Goal: Check status: Check status

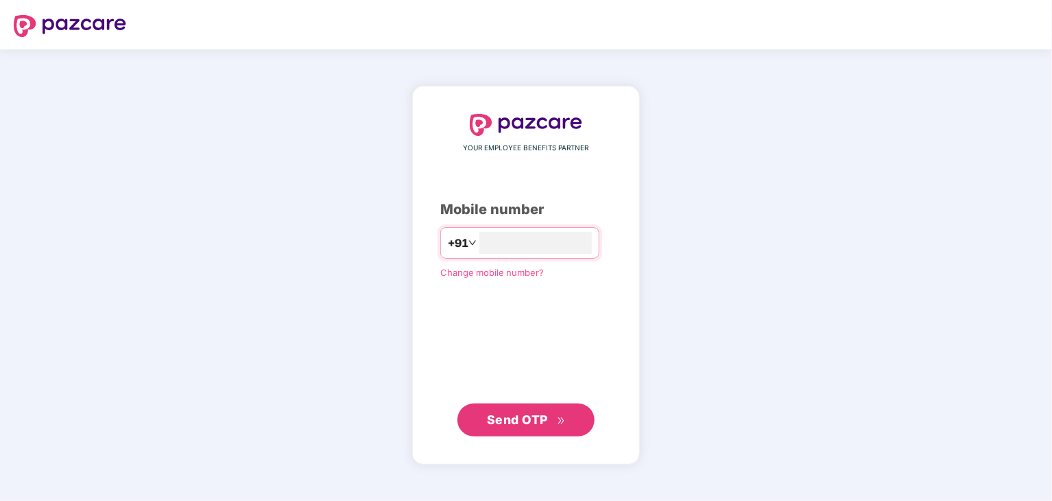
type input "**********"
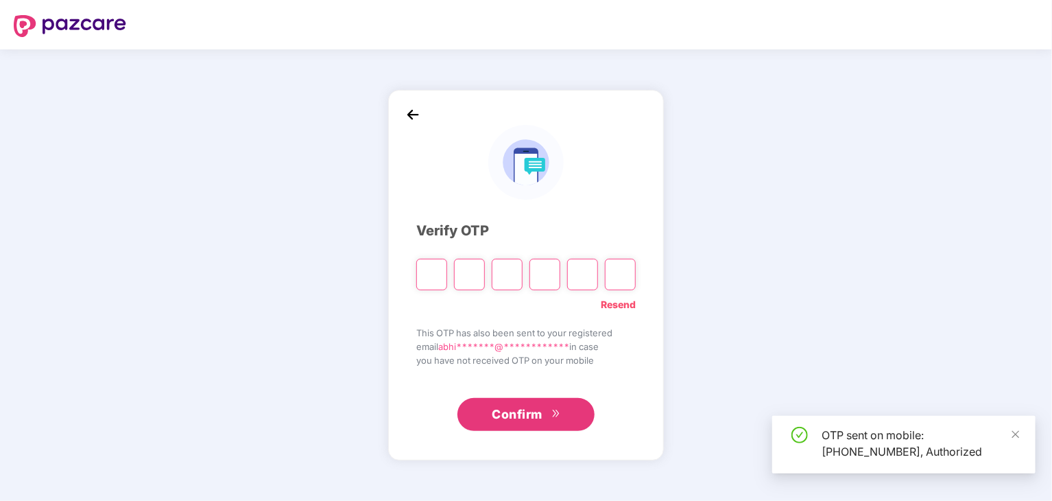
type input "*"
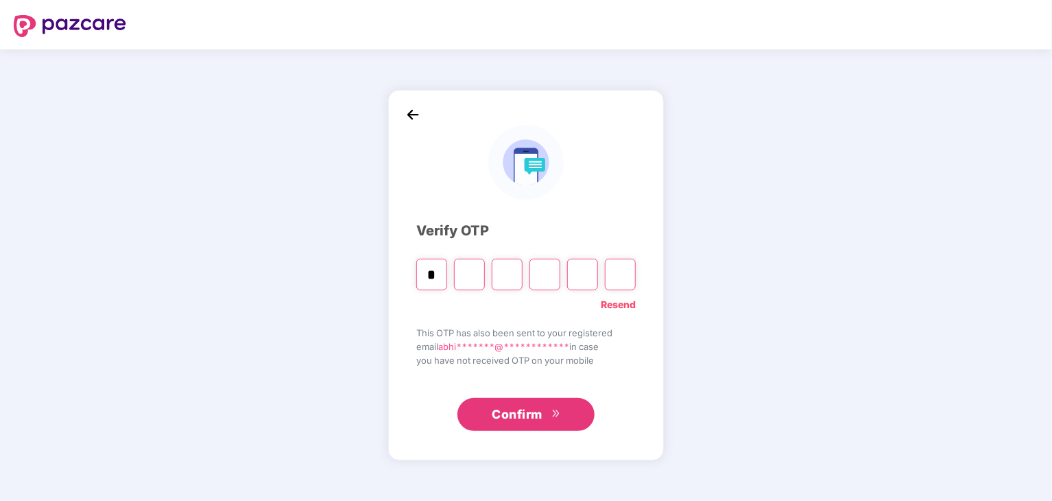
type input "*"
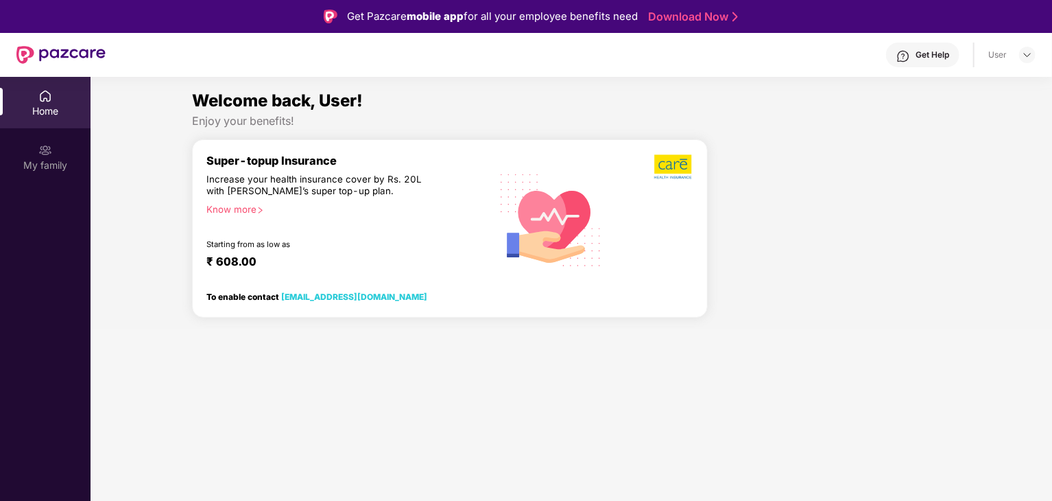
click at [52, 108] on div "Home" at bounding box center [45, 111] width 91 height 14
click at [47, 158] on div "My family" at bounding box center [45, 165] width 91 height 14
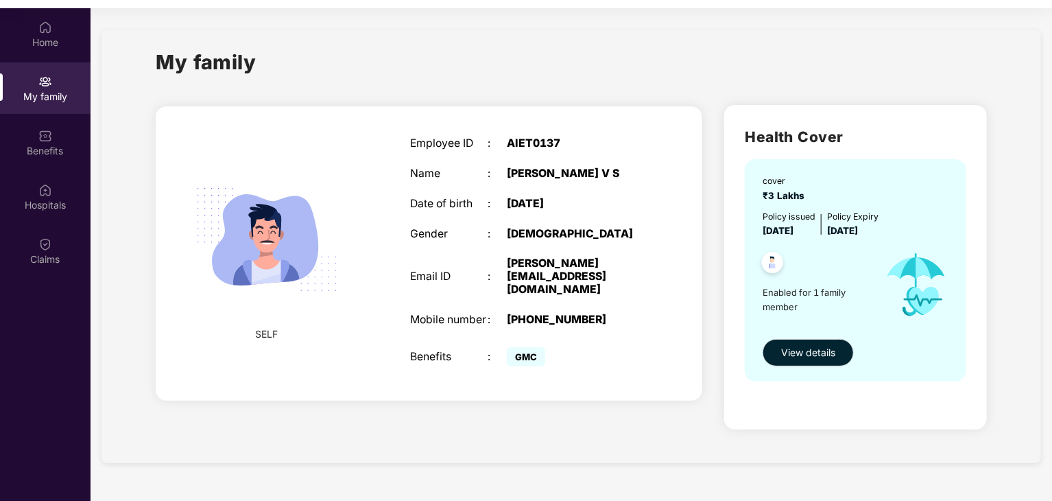
scroll to position [77, 0]
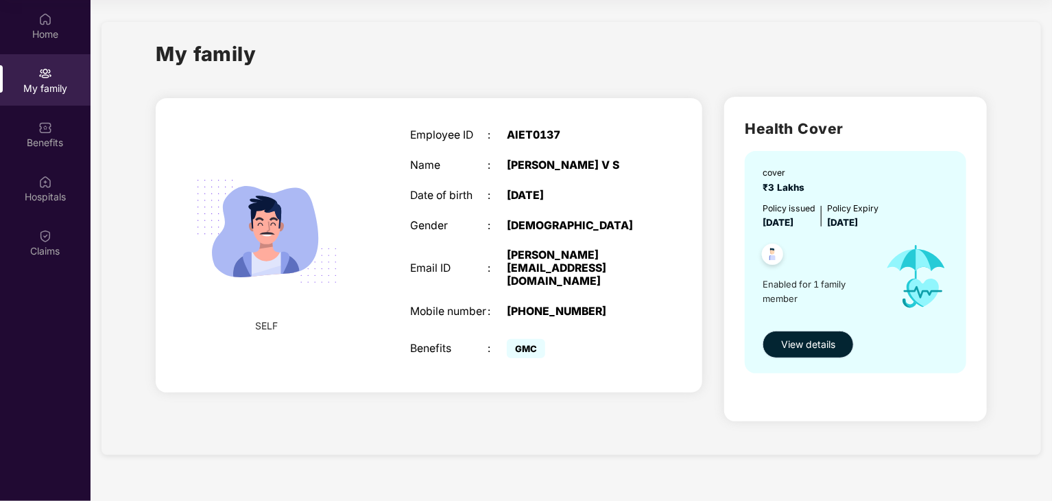
click at [841, 354] on button "View details" at bounding box center [808, 344] width 91 height 27
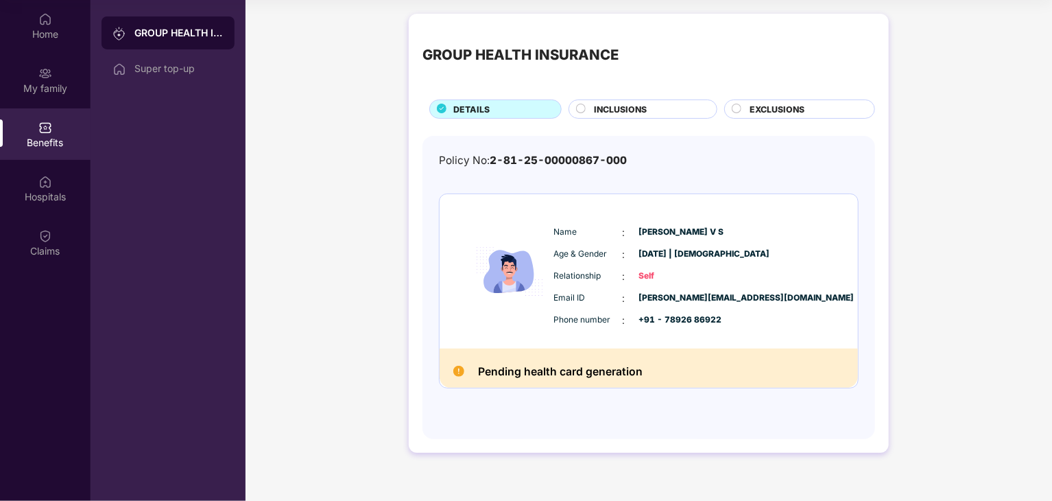
click at [634, 111] on span "INCLUSIONS" at bounding box center [620, 109] width 53 height 13
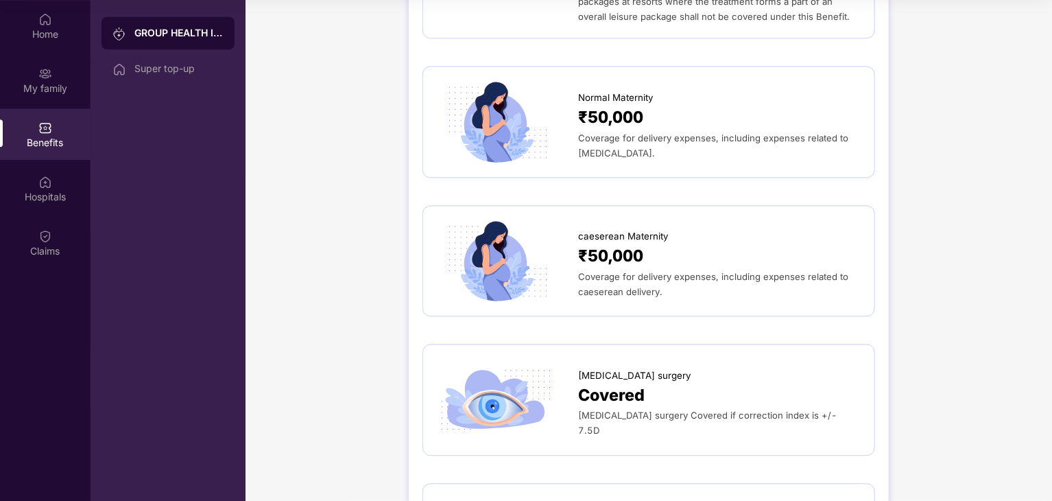
scroll to position [1646, 0]
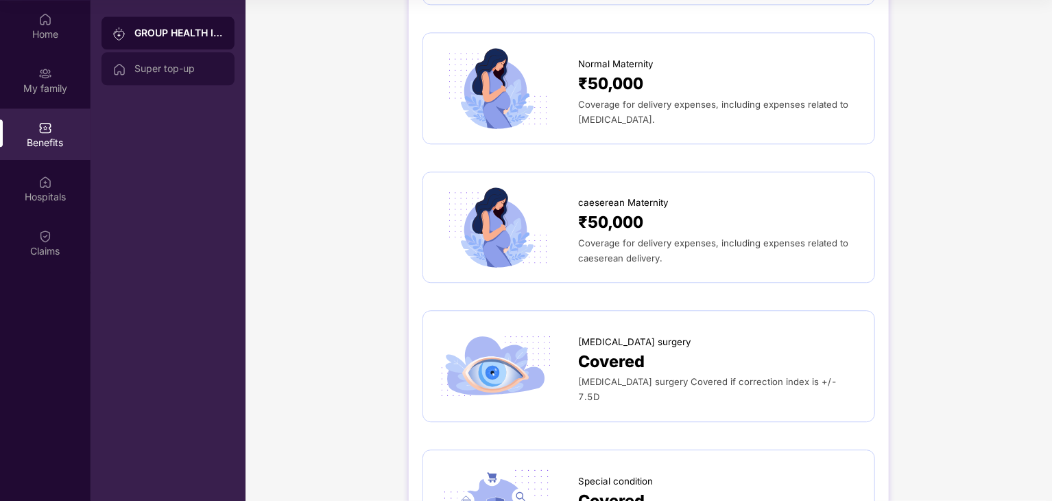
click at [156, 69] on div "Super top-up" at bounding box center [178, 68] width 89 height 11
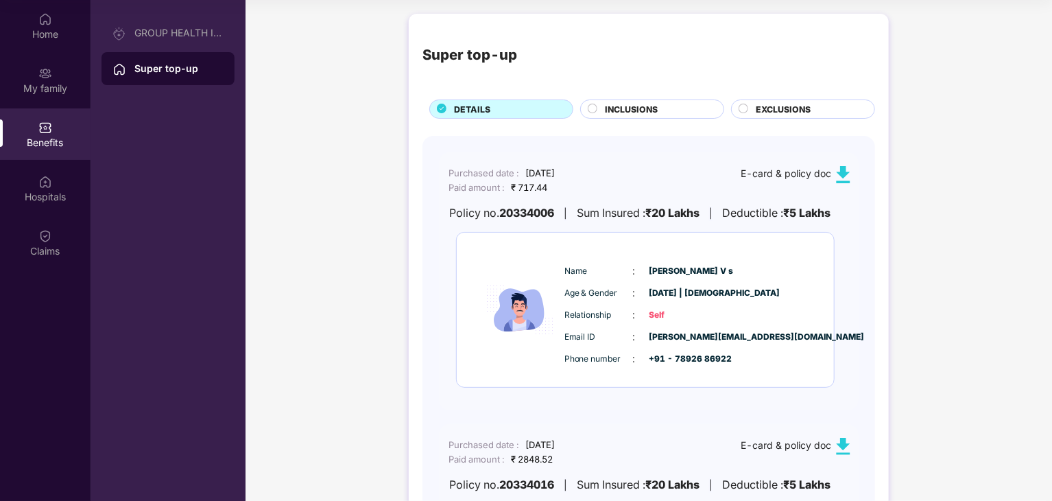
click at [845, 446] on img at bounding box center [843, 446] width 17 height 17
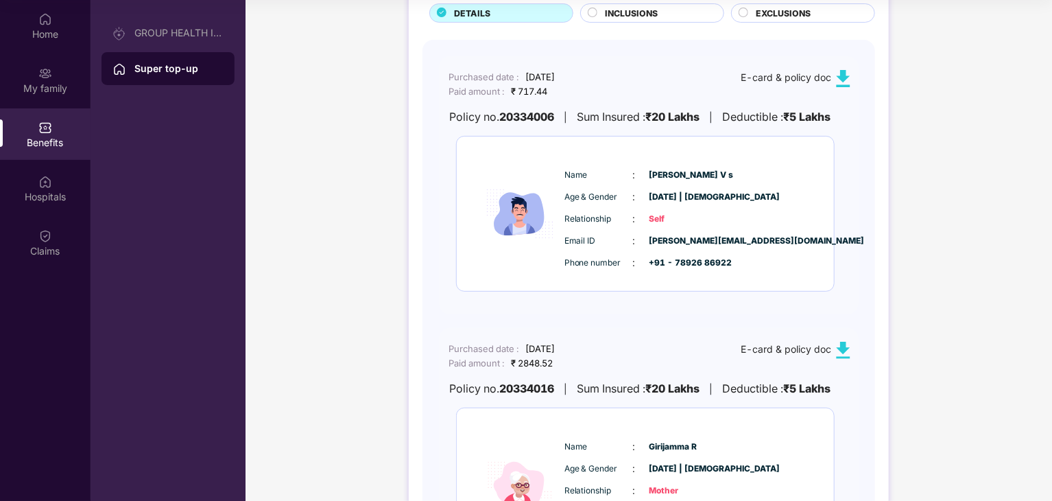
scroll to position [137, 0]
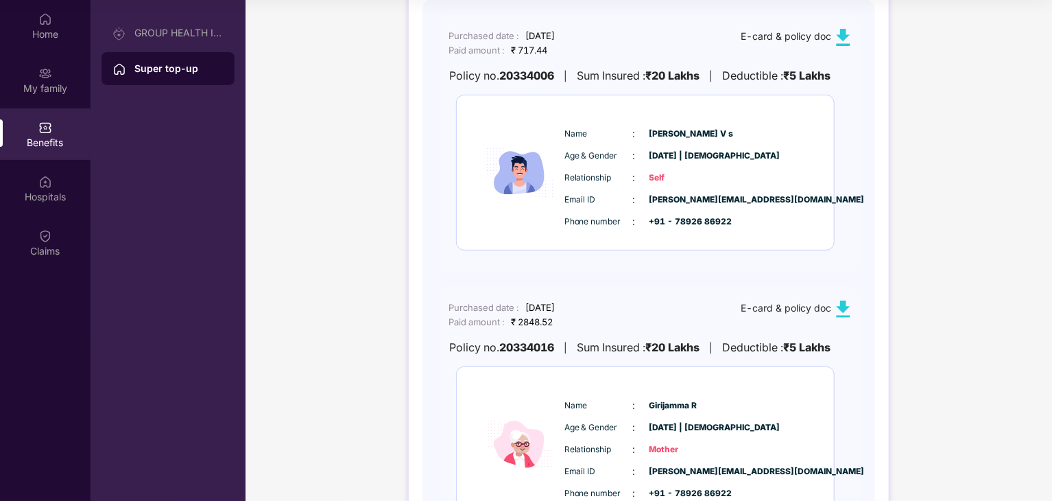
click at [842, 308] on img at bounding box center [843, 308] width 17 height 17
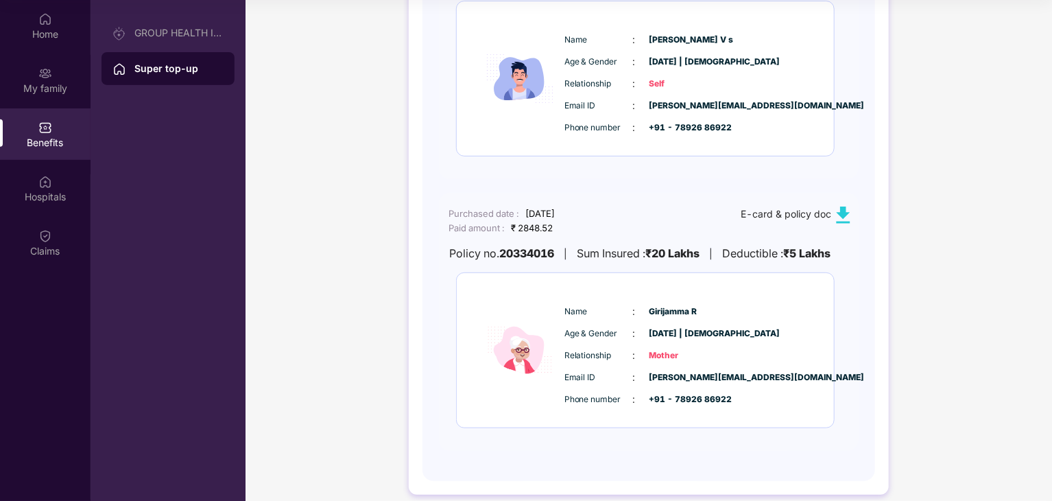
scroll to position [245, 0]
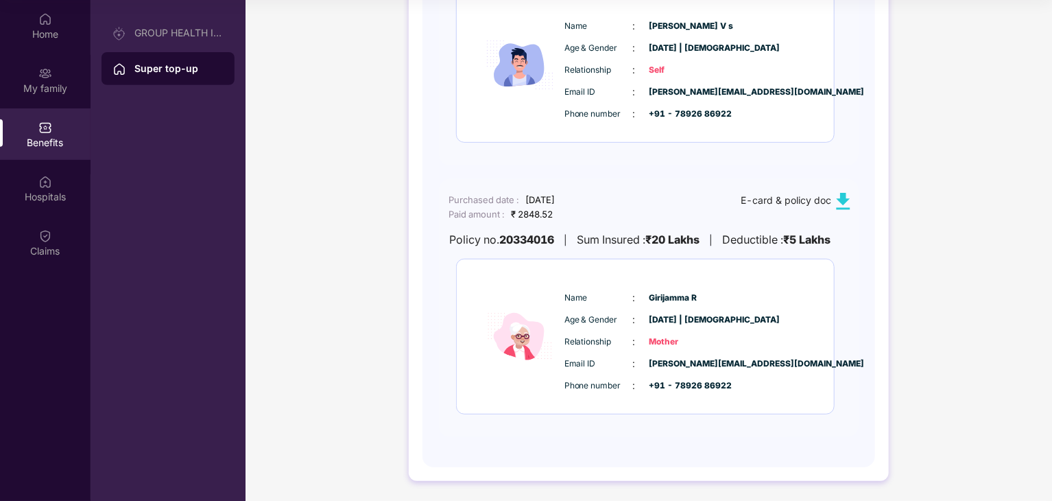
click at [719, 287] on div "Name : [PERSON_NAME] Age & Gender : [DATE] | [DEMOGRAPHIC_DATA] Relationship : …" at bounding box center [687, 341] width 252 height 117
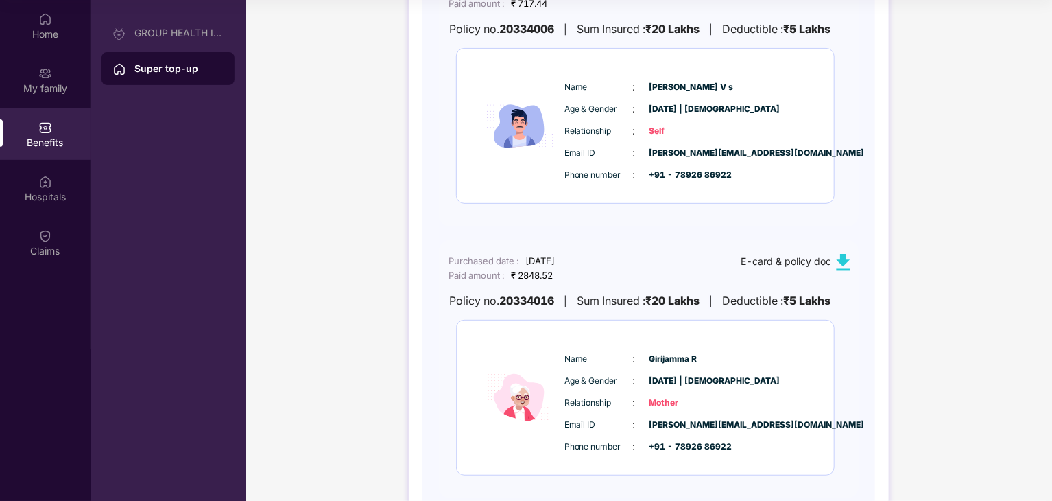
scroll to position [176, 0]
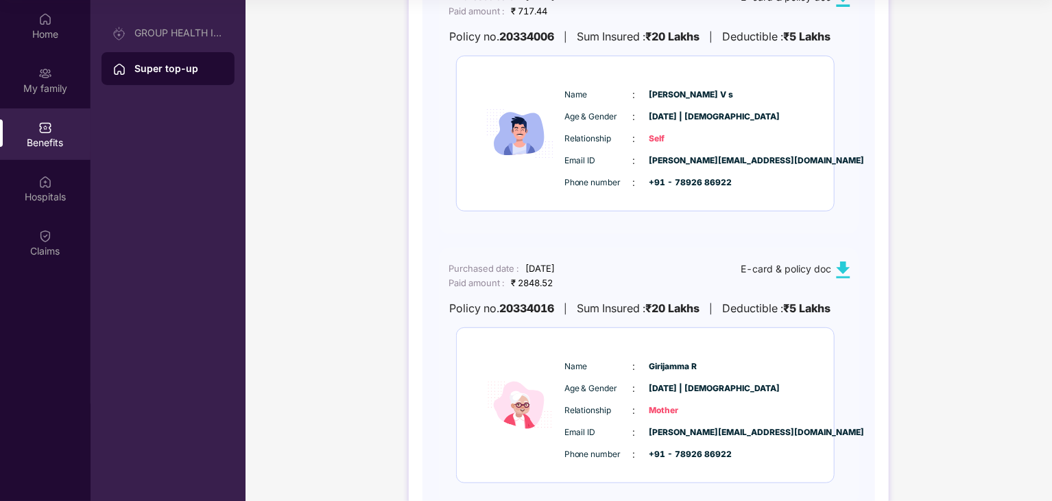
click at [798, 267] on div "E-card & policy doc" at bounding box center [796, 269] width 111 height 17
click at [839, 269] on img at bounding box center [843, 269] width 17 height 17
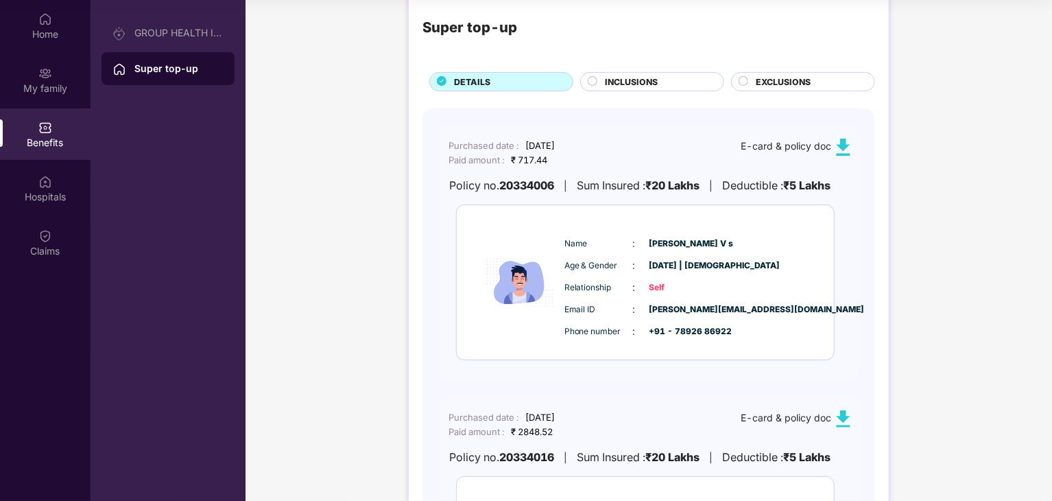
scroll to position [0, 0]
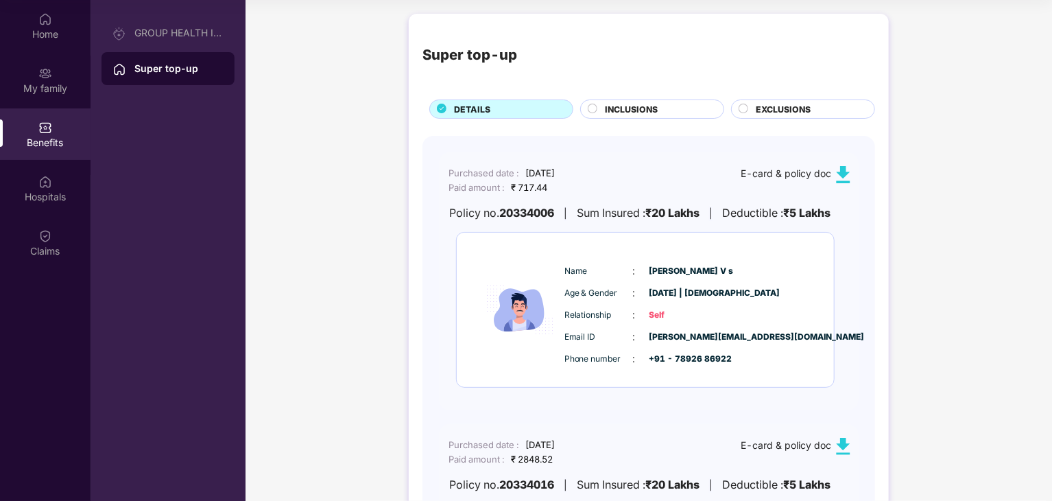
click at [842, 167] on img at bounding box center [843, 174] width 17 height 17
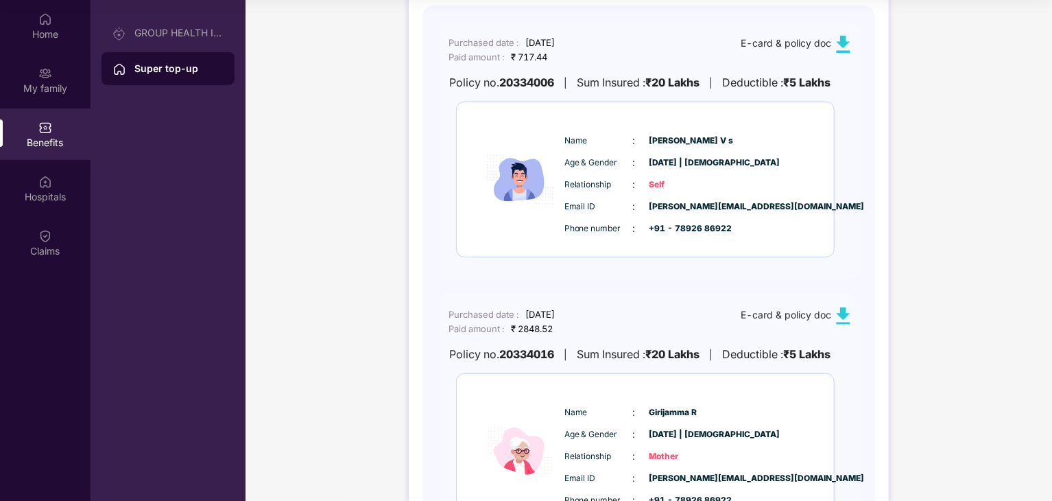
scroll to position [137, 0]
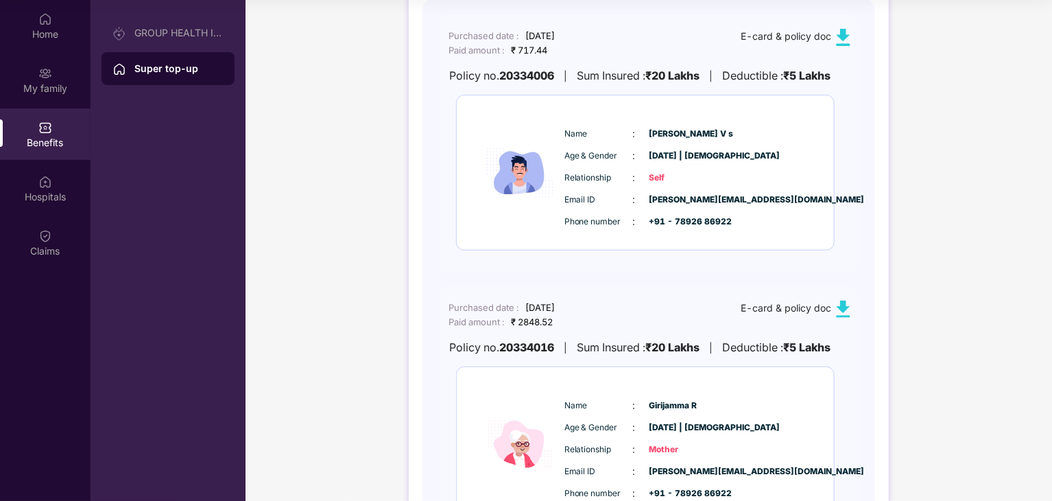
click at [845, 310] on img at bounding box center [843, 308] width 17 height 17
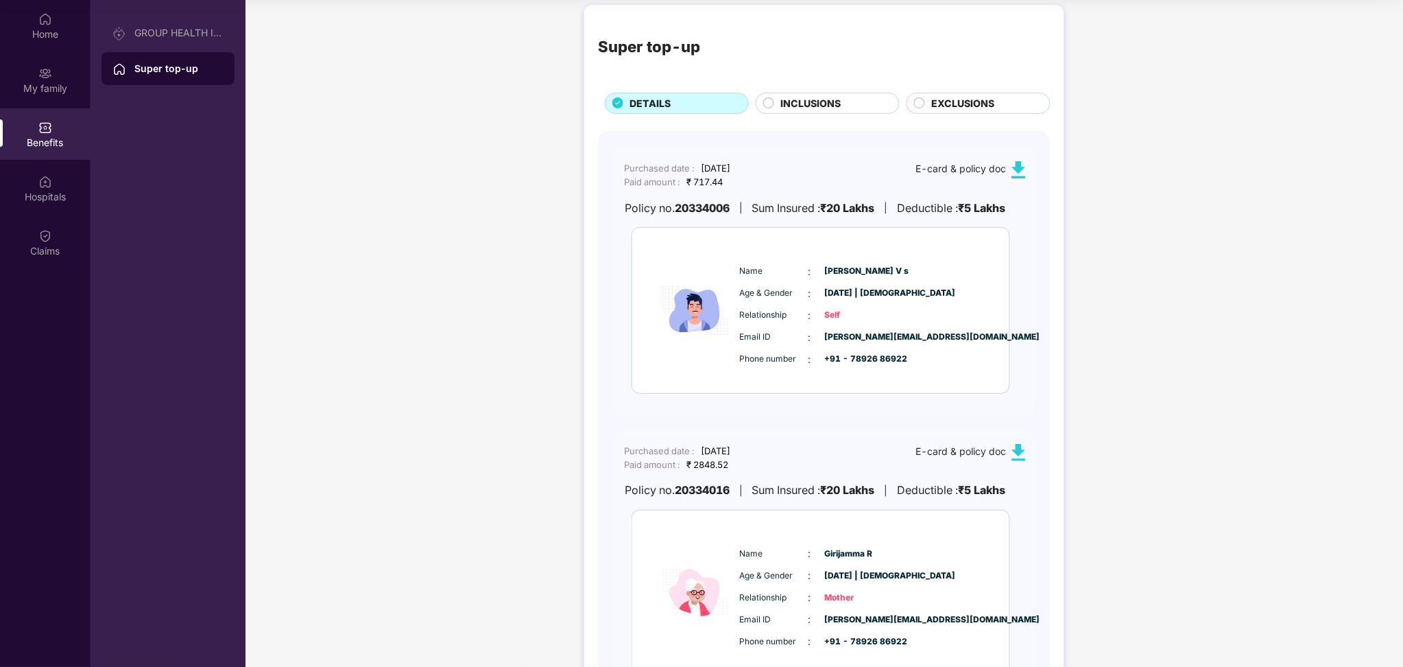
scroll to position [0, 0]
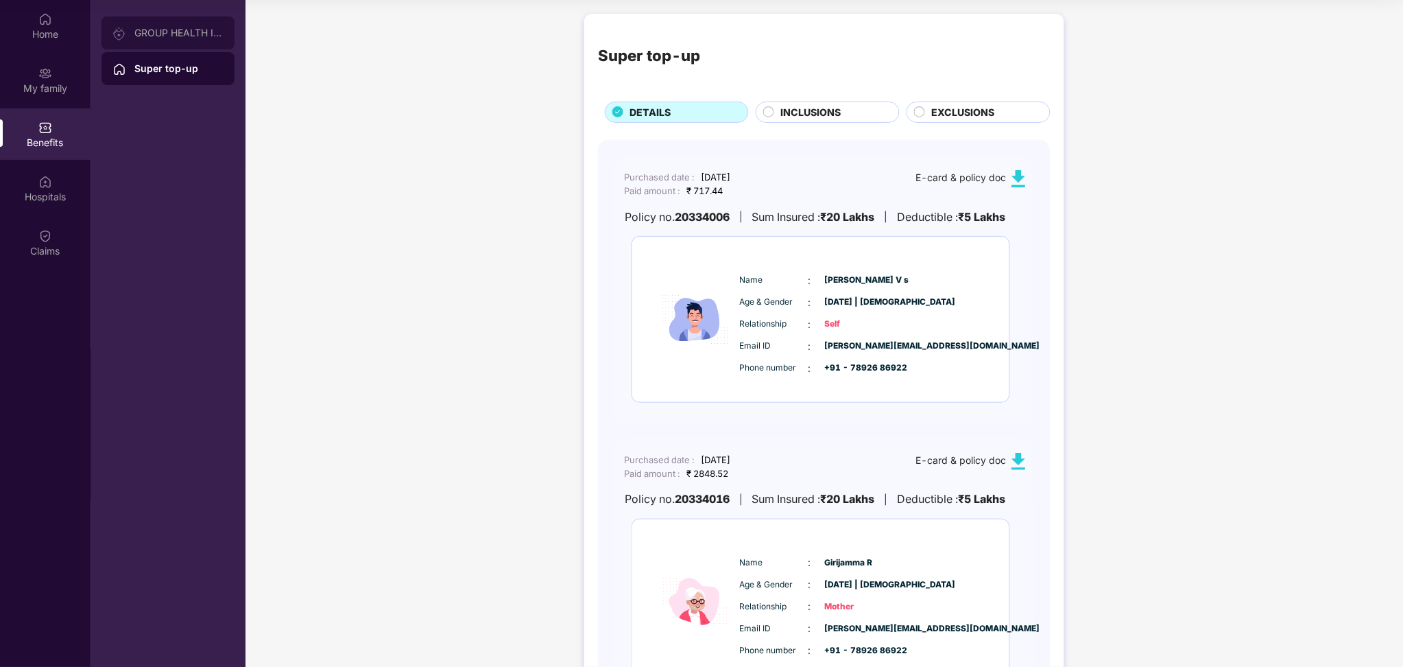
click at [181, 25] on div "GROUP HEALTH INSURANCE" at bounding box center [168, 32] width 133 height 33
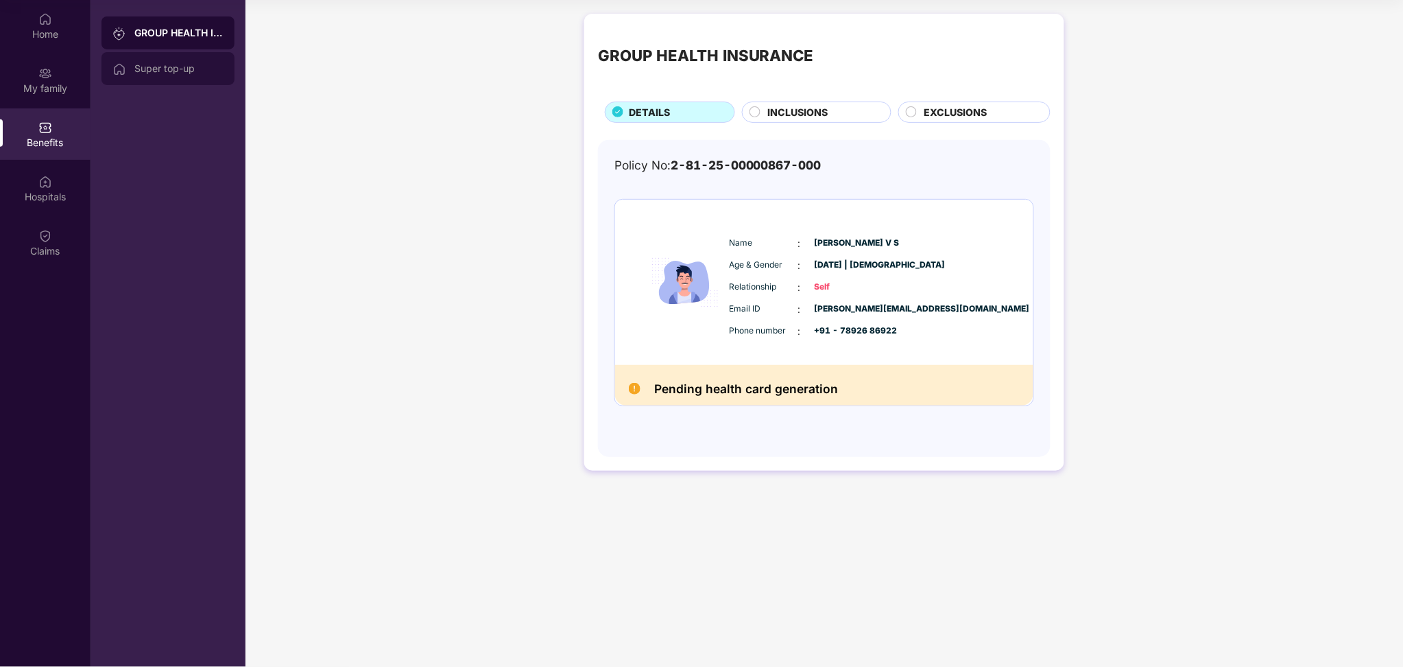
click at [166, 71] on div "Super top-up" at bounding box center [178, 68] width 89 height 11
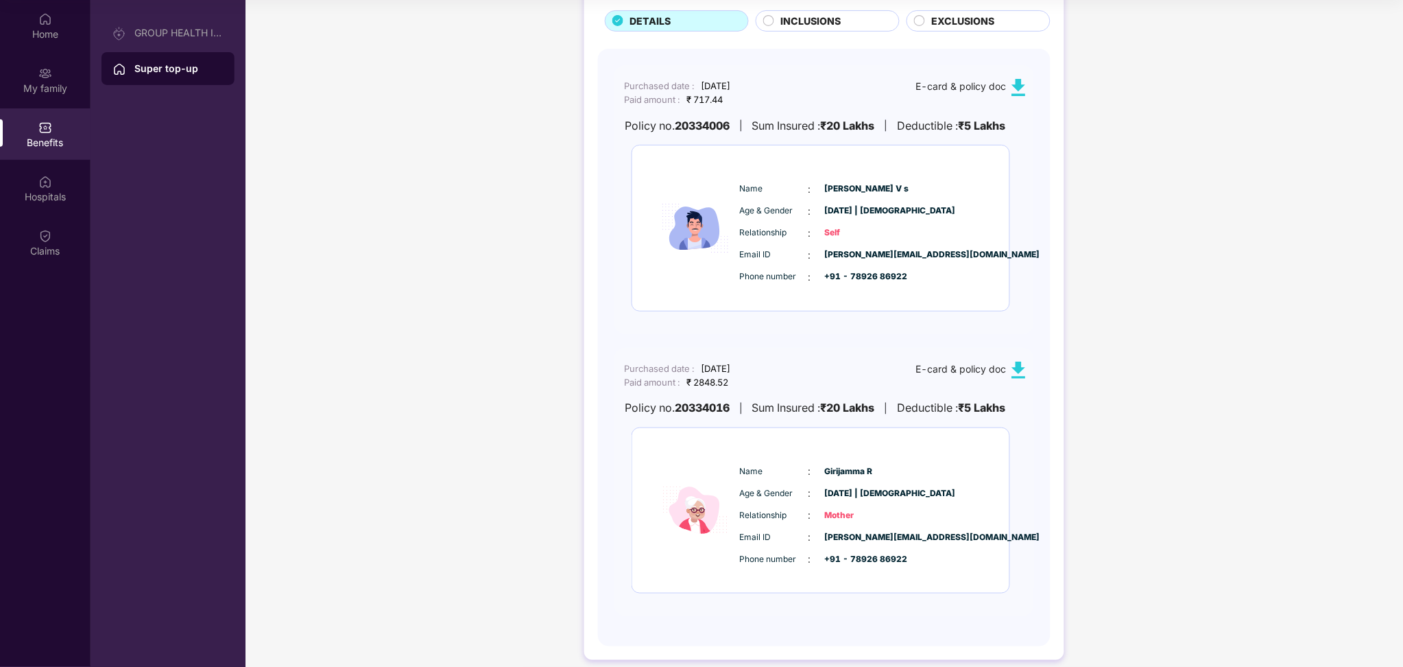
scroll to position [104, 0]
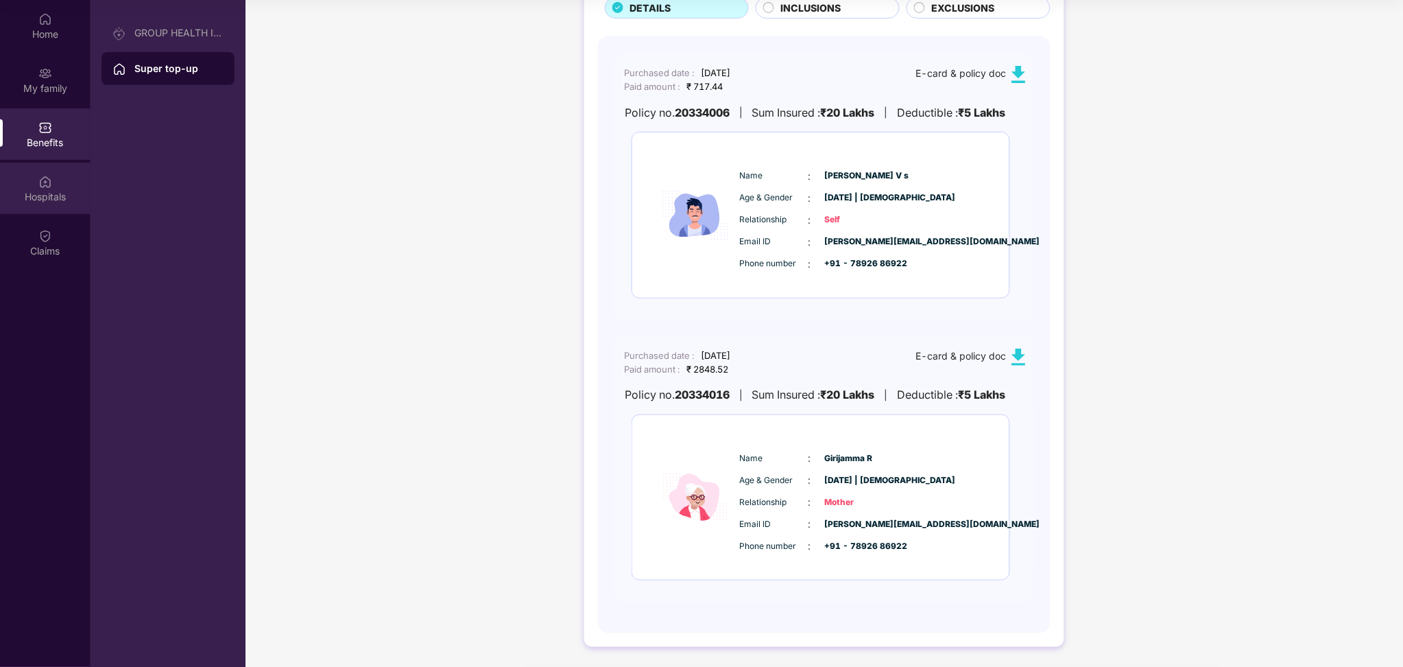
click at [52, 193] on div "Hospitals" at bounding box center [45, 197] width 91 height 14
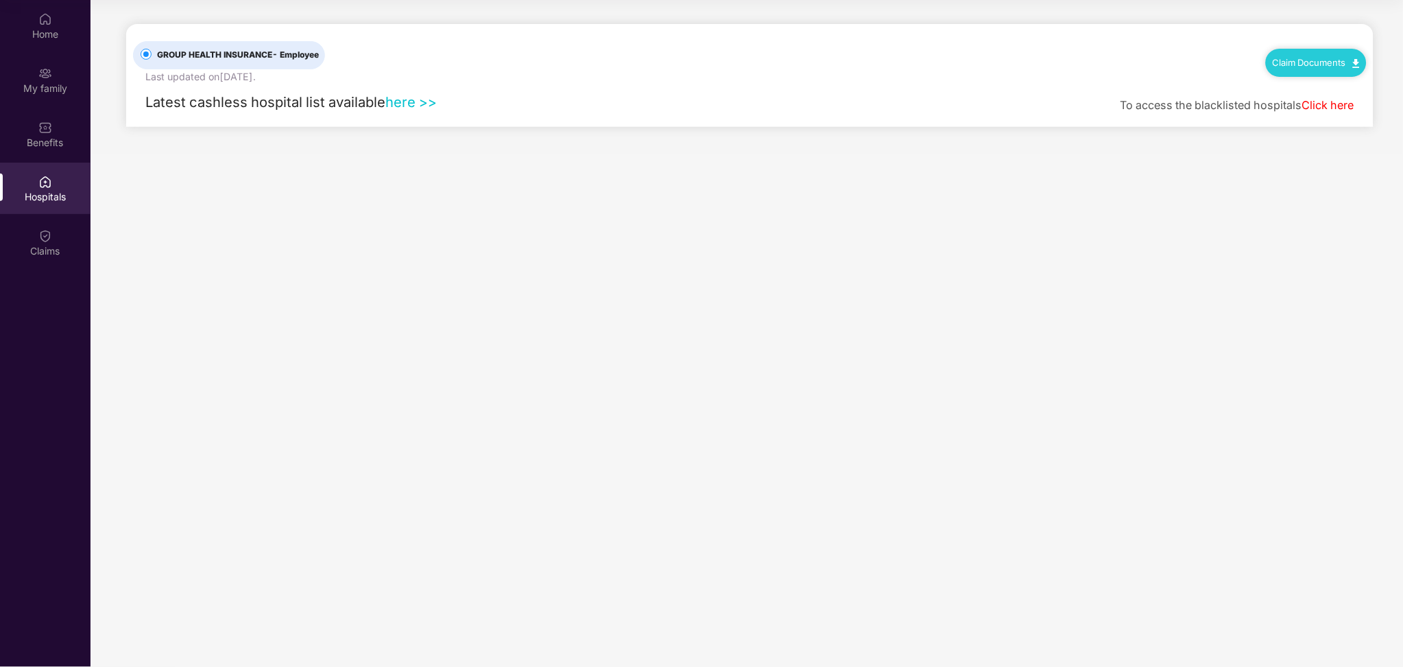
click at [430, 108] on link "here >>" at bounding box center [410, 101] width 51 height 17
click at [44, 147] on div "Benefits" at bounding box center [45, 143] width 91 height 14
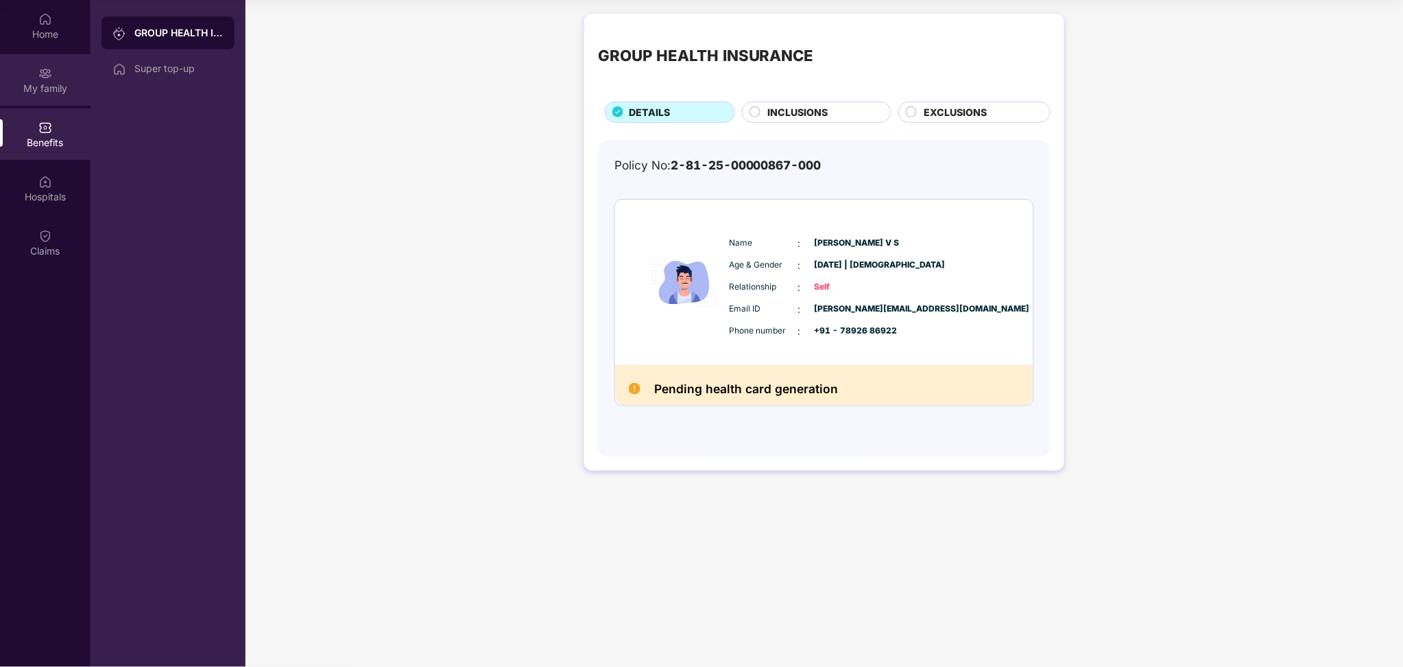
click at [33, 78] on div "My family" at bounding box center [45, 79] width 91 height 51
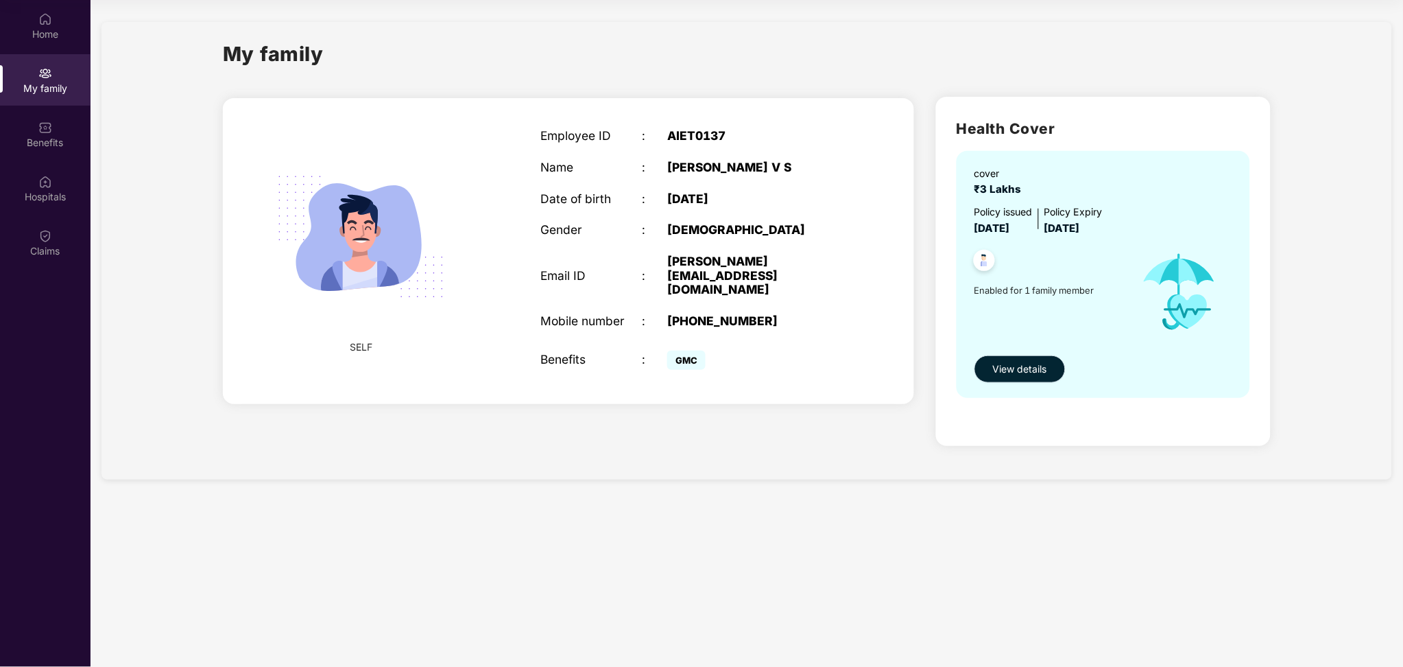
click at [1040, 372] on span "View details" at bounding box center [1020, 368] width 54 height 15
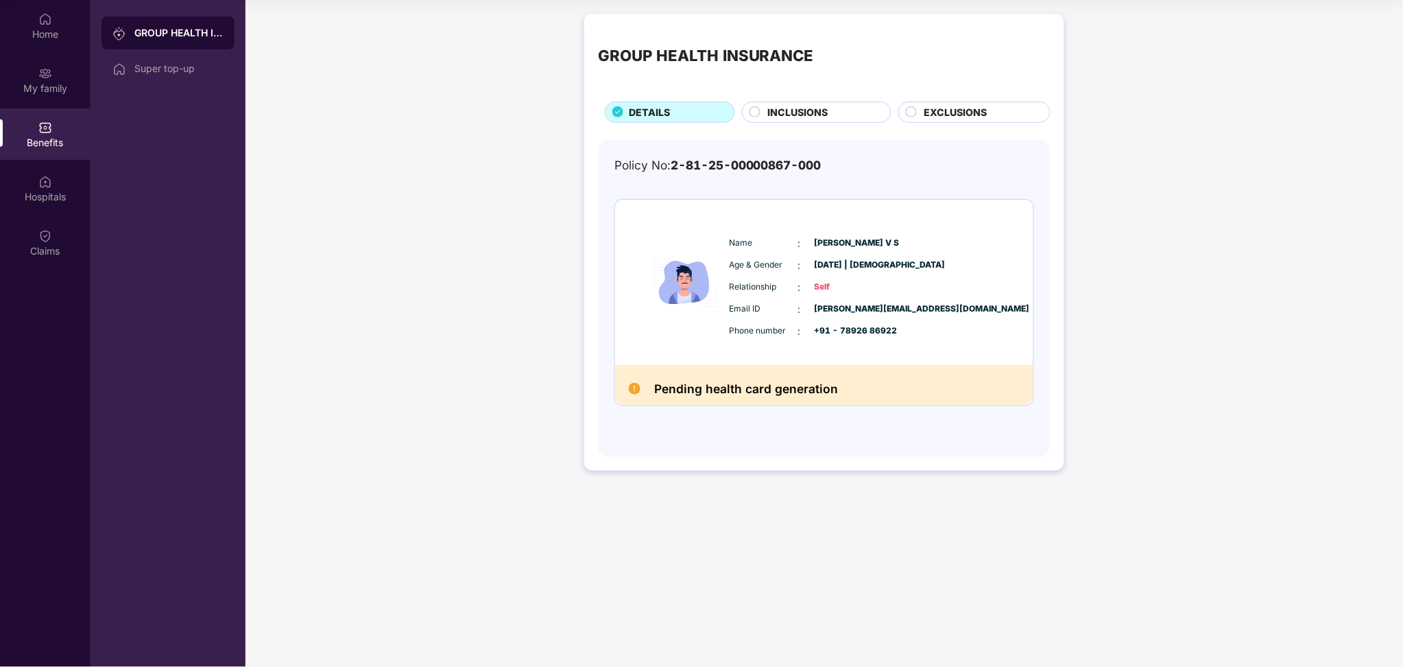
click at [639, 379] on div "Pending health card generation" at bounding box center [824, 385] width 418 height 41
click at [59, 78] on div "My family" at bounding box center [45, 79] width 91 height 51
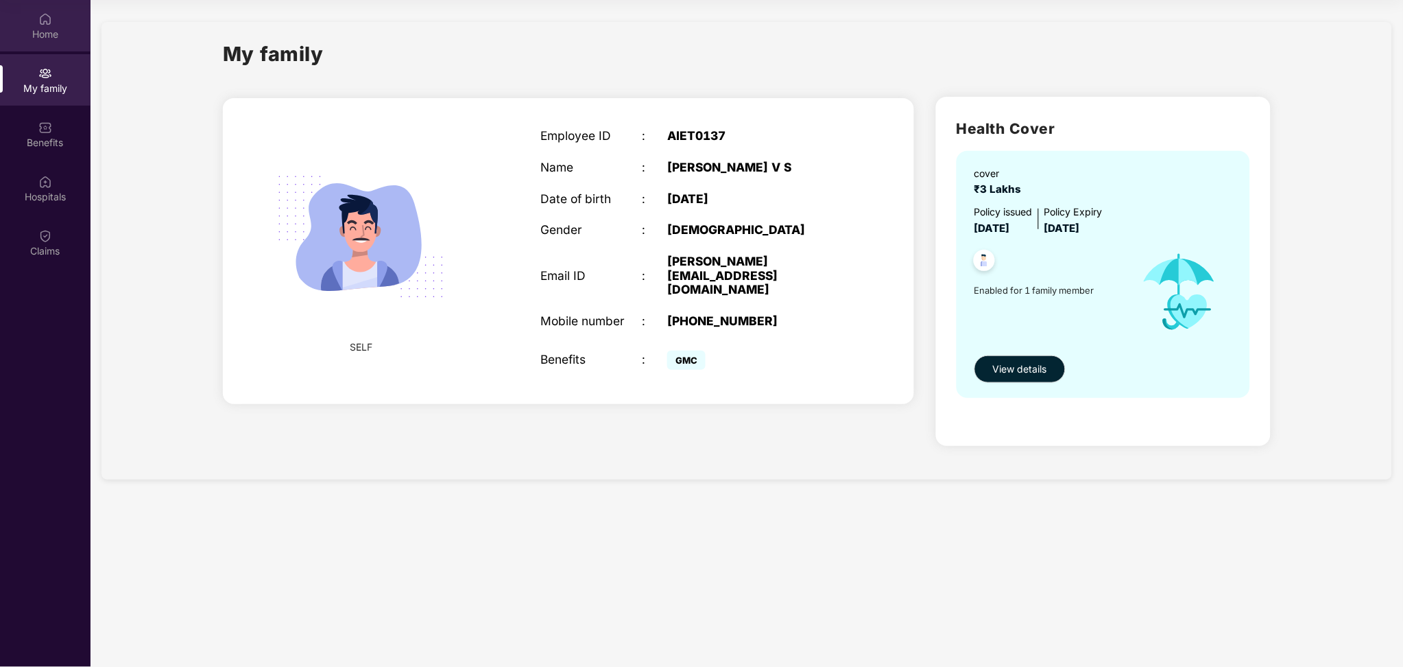
click at [43, 30] on div "Home" at bounding box center [45, 34] width 91 height 14
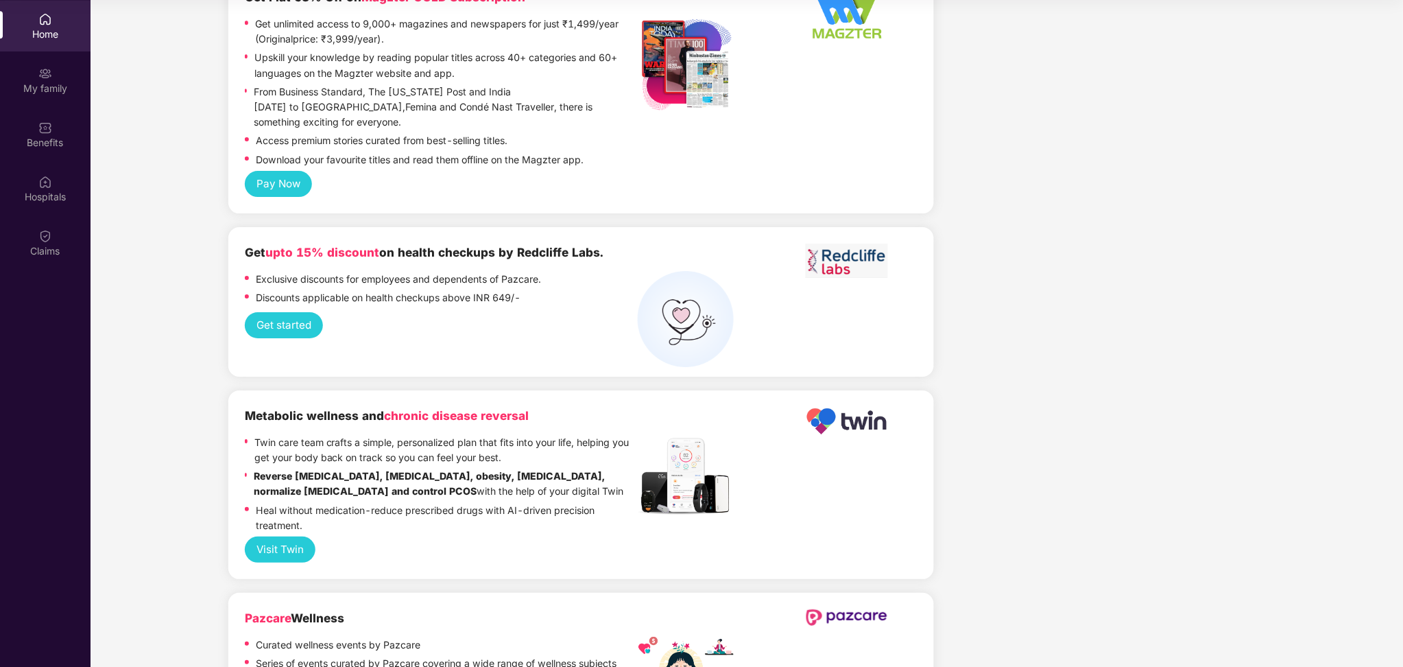
scroll to position [2746, 0]
